Goal: Find specific page/section: Locate a particular part of the current website

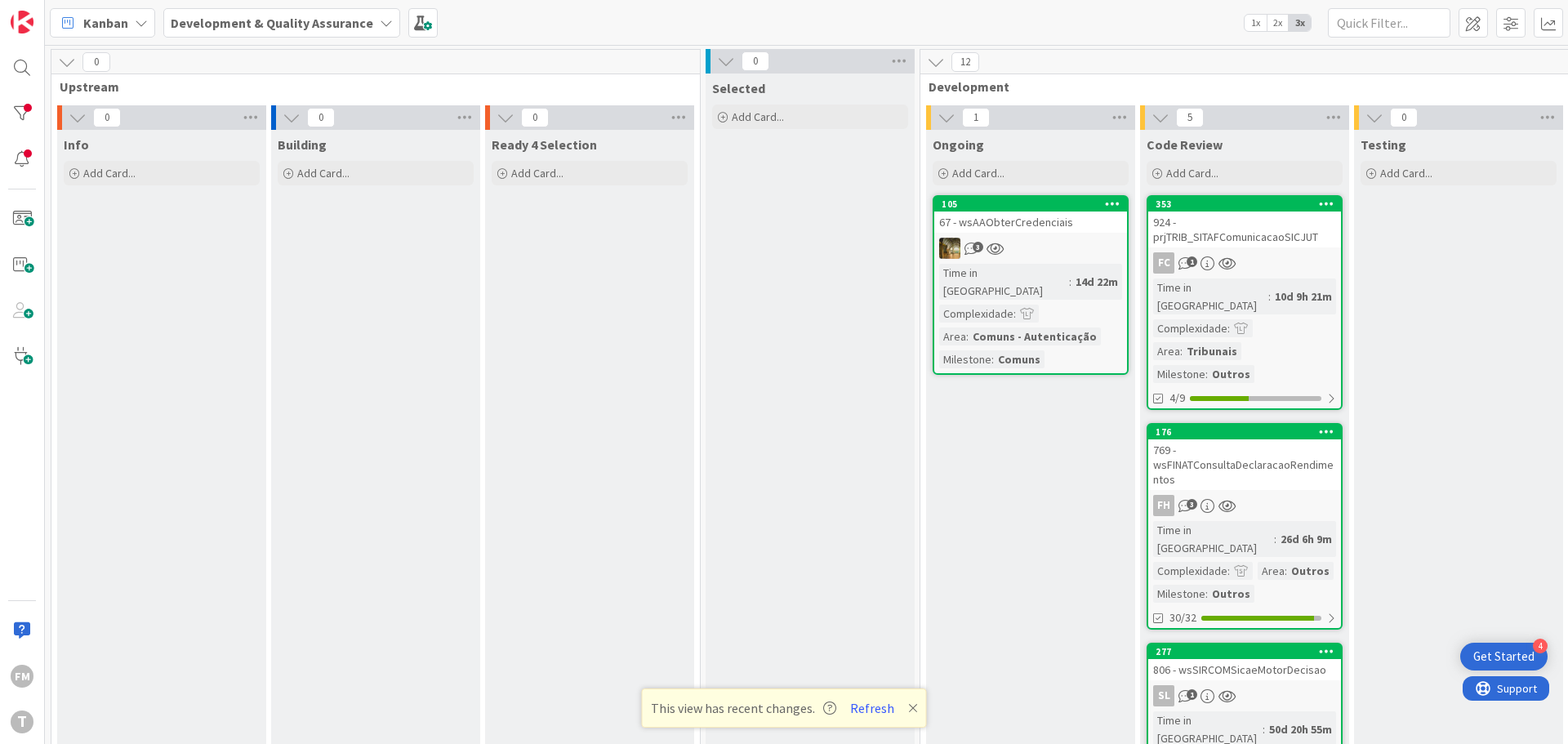
click at [1288, 267] on div "FC 1" at bounding box center [1244, 263] width 193 height 22
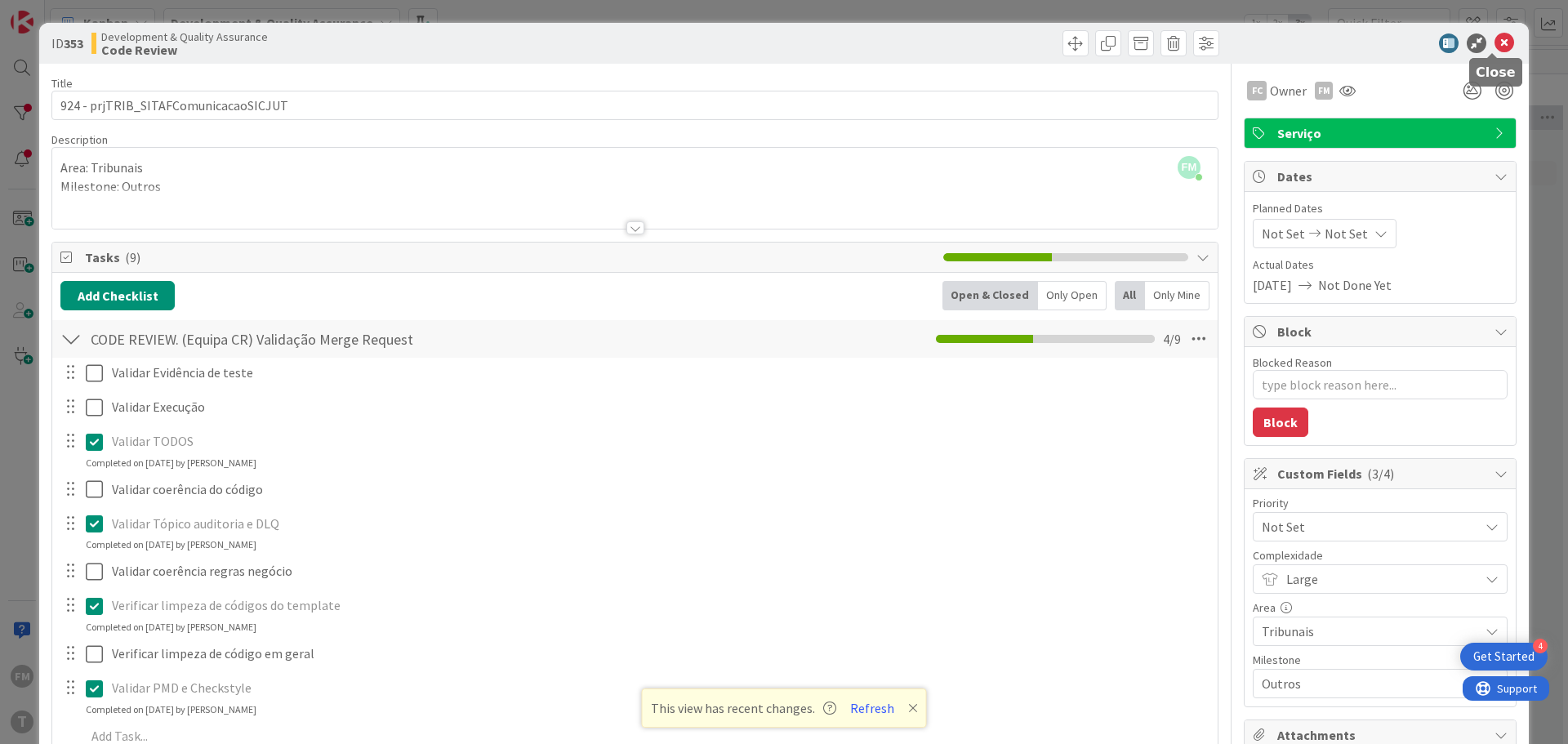
click at [1495, 43] on icon at bounding box center [1504, 43] width 20 height 20
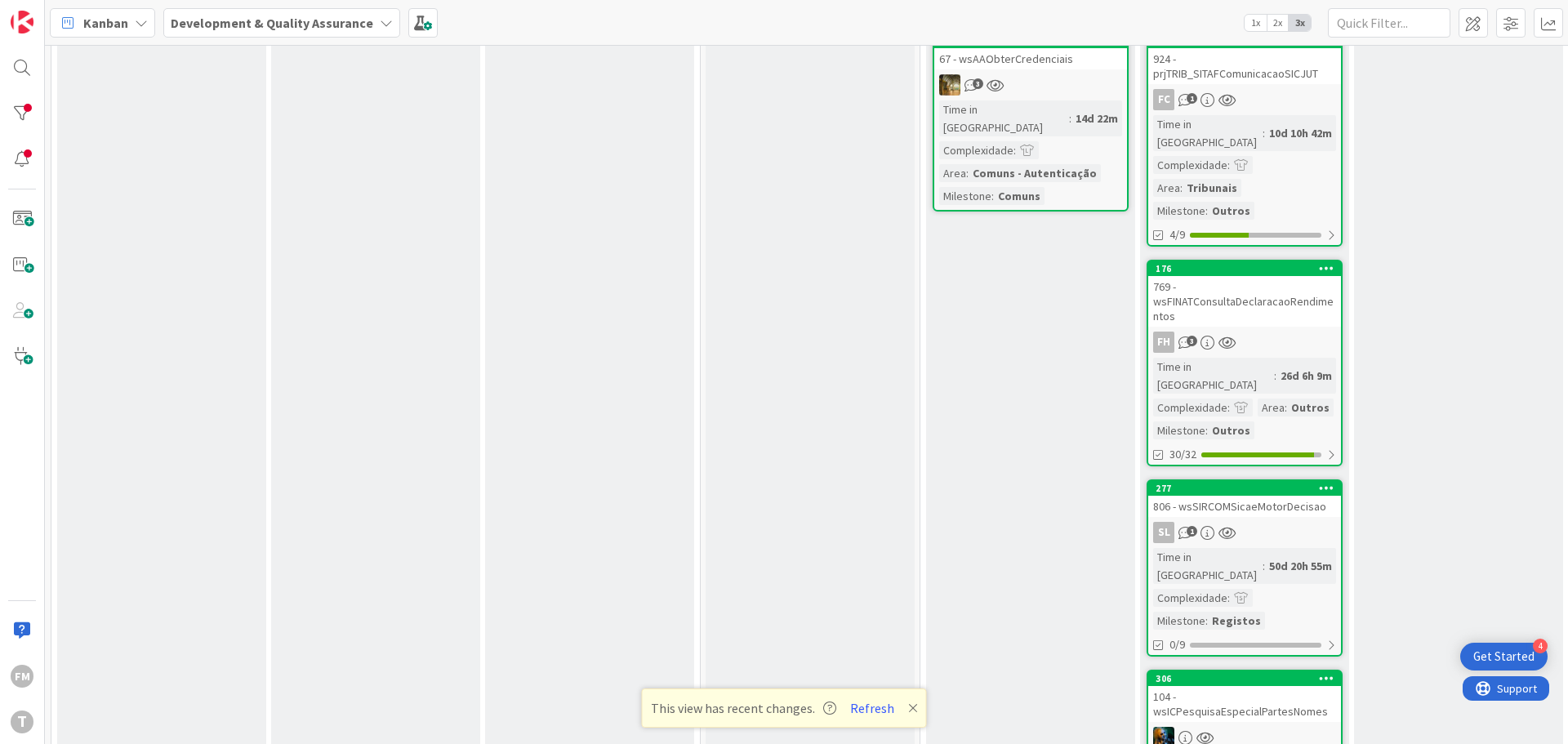
click at [1279, 331] on div "FH 3" at bounding box center [1244, 342] width 193 height 22
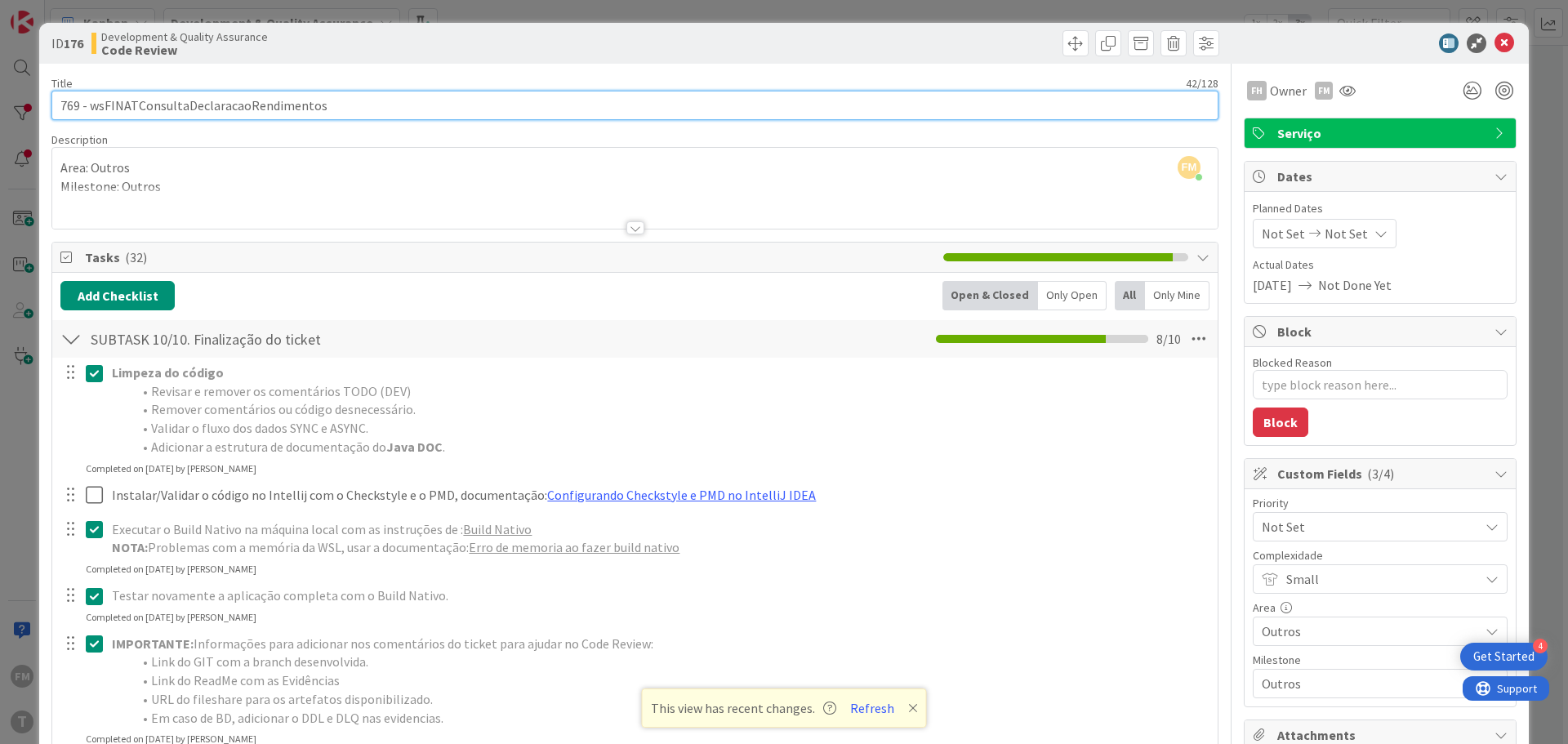
click at [206, 113] on input "769 - wsFINATConsultaDeclaracaoRendimentos" at bounding box center [635, 106] width 1166 height 29
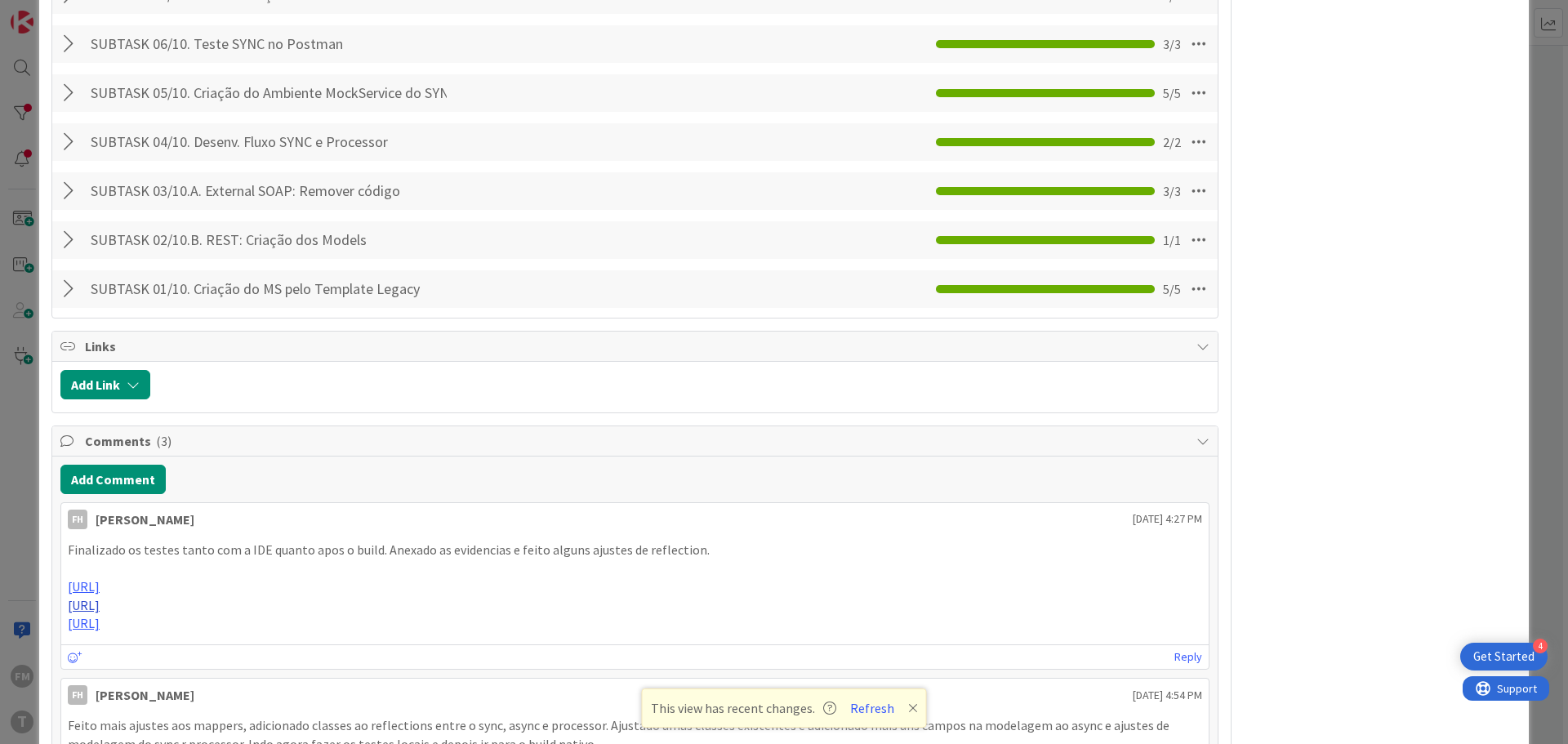
scroll to position [1632, 0]
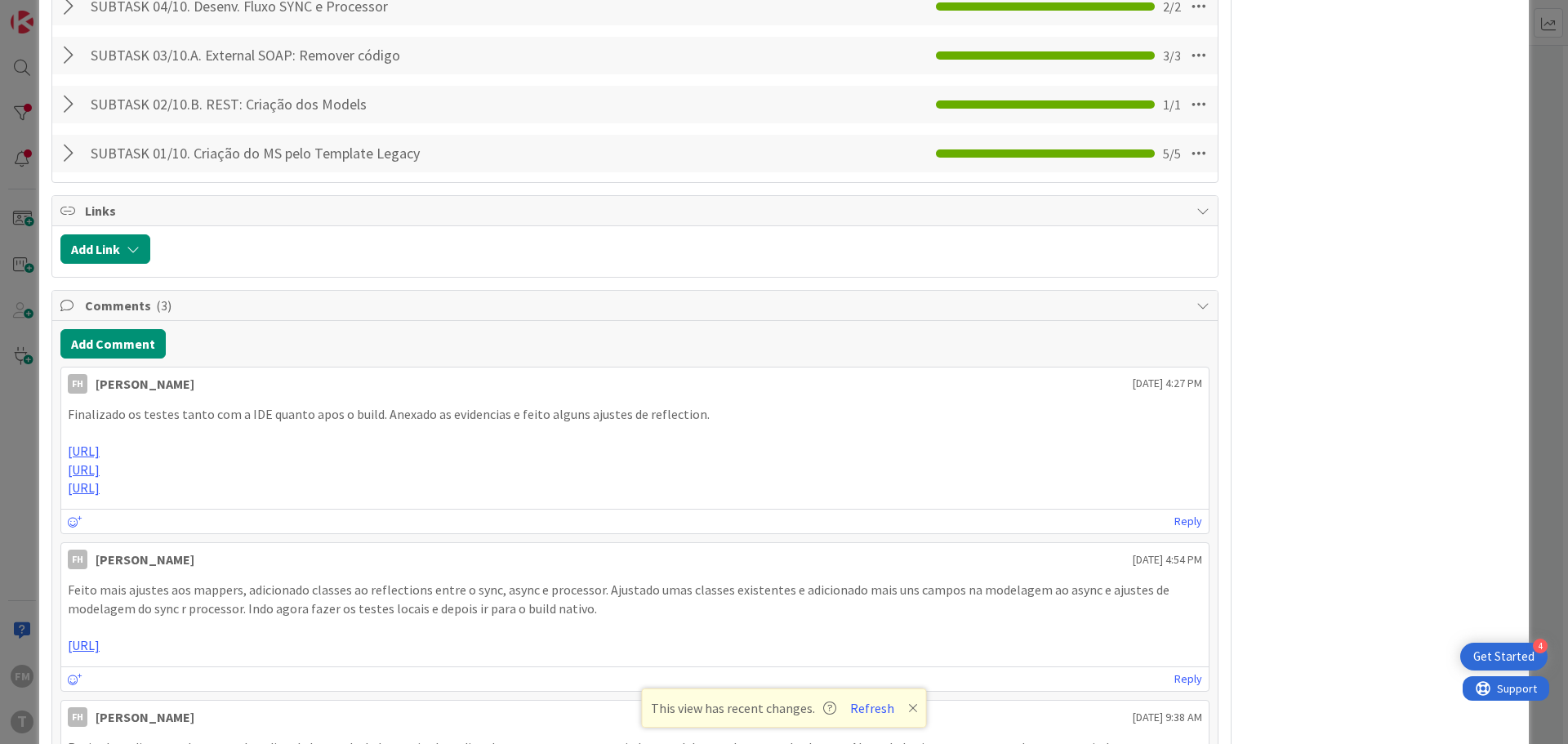
type textarea "x"
